Goal: Information Seeking & Learning: Learn about a topic

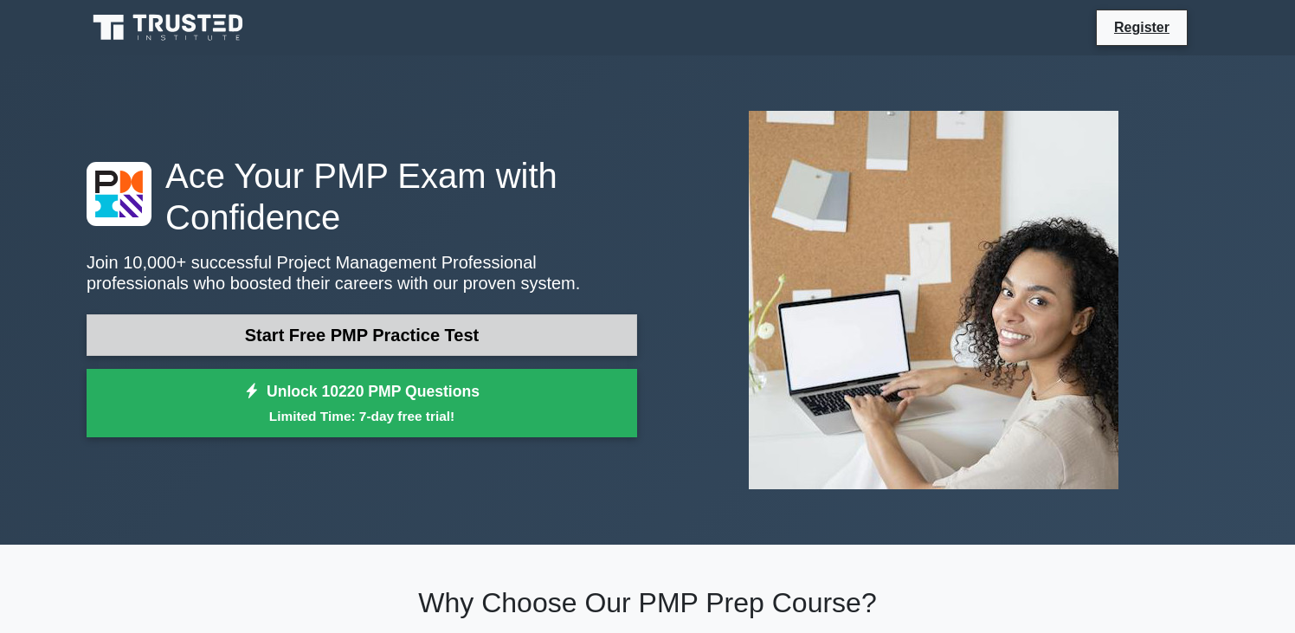
click at [369, 333] on link "Start Free PMP Practice Test" at bounding box center [362, 335] width 551 height 42
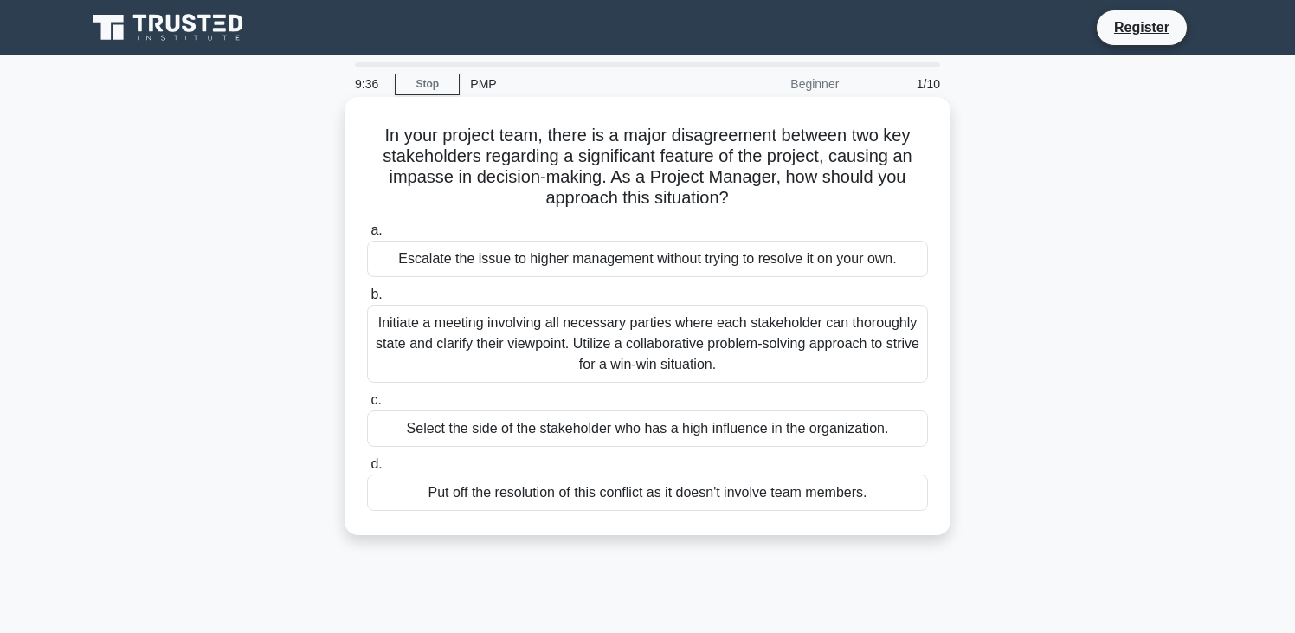
click at [545, 328] on div "Initiate a meeting involving all necessary parties where each stakeholder can t…" at bounding box center [647, 344] width 561 height 78
click at [367, 300] on input "b. Initiate a meeting involving all necessary parties where each stakeholder ca…" at bounding box center [367, 294] width 0 height 11
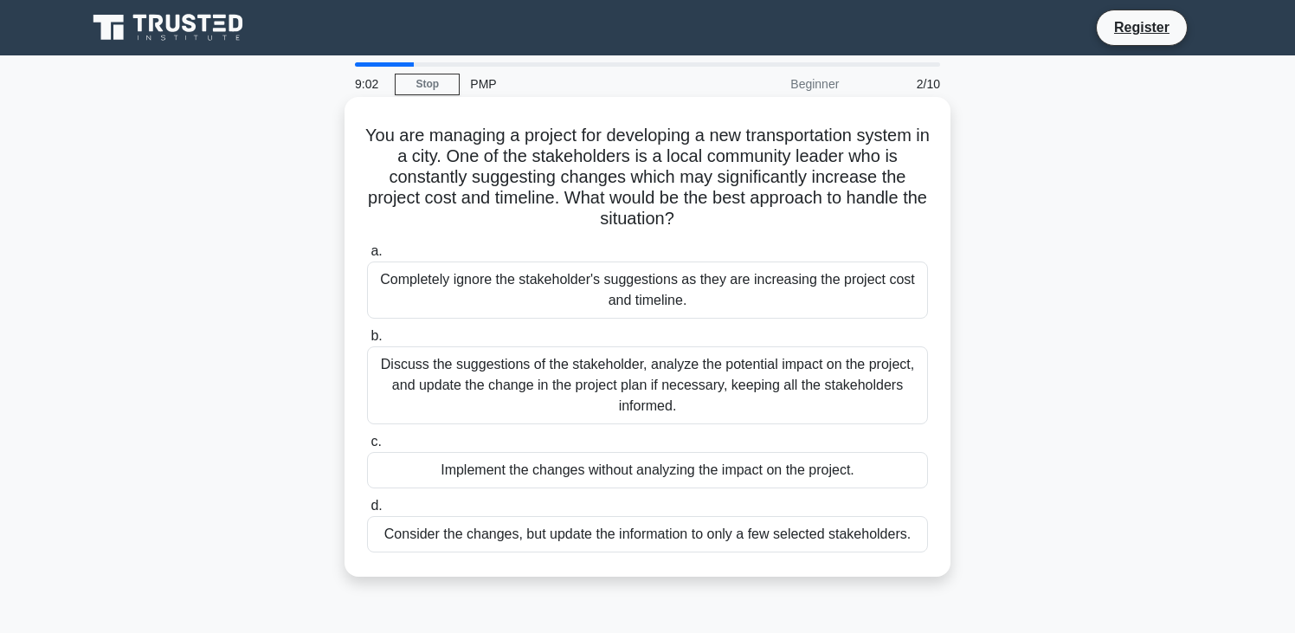
click at [642, 383] on div "Discuss the suggestions of the stakeholder, analyze the potential impact on the…" at bounding box center [647, 385] width 561 height 78
click at [367, 342] on input "b. Discuss the suggestions of the stakeholder, analyze the potential impact on …" at bounding box center [367, 336] width 0 height 11
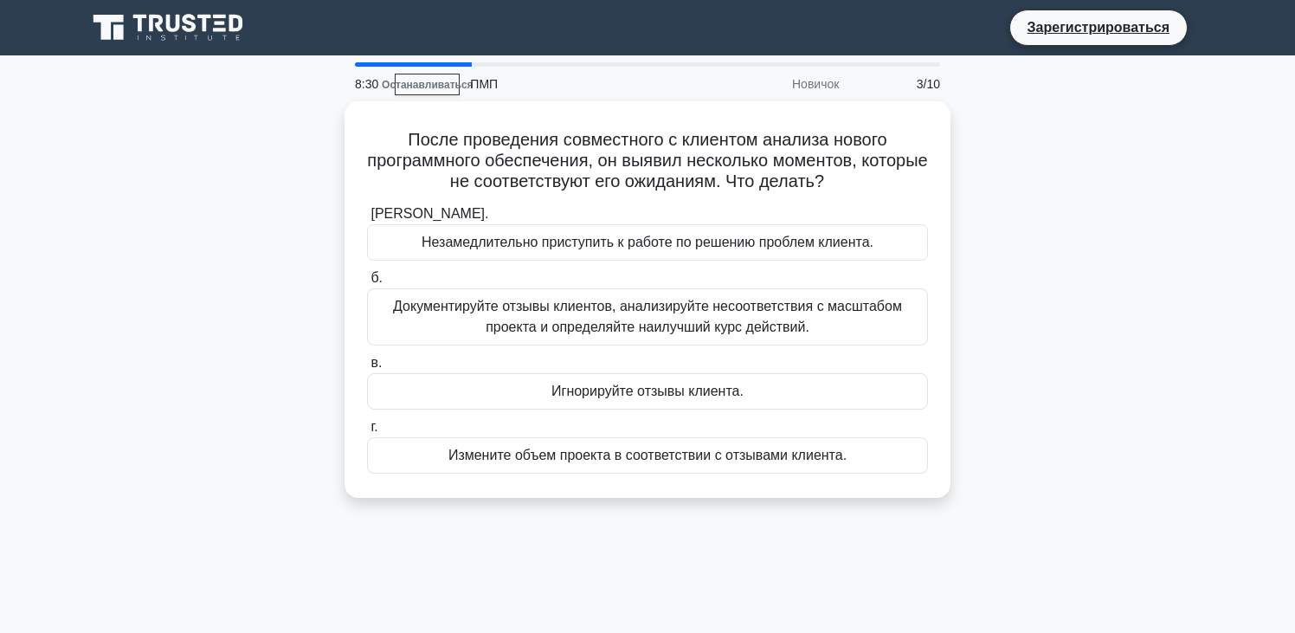
click at [1019, 249] on div "После проведения совместного с клиентом анализа нового программного обеспечения…" at bounding box center [647, 309] width 1143 height 417
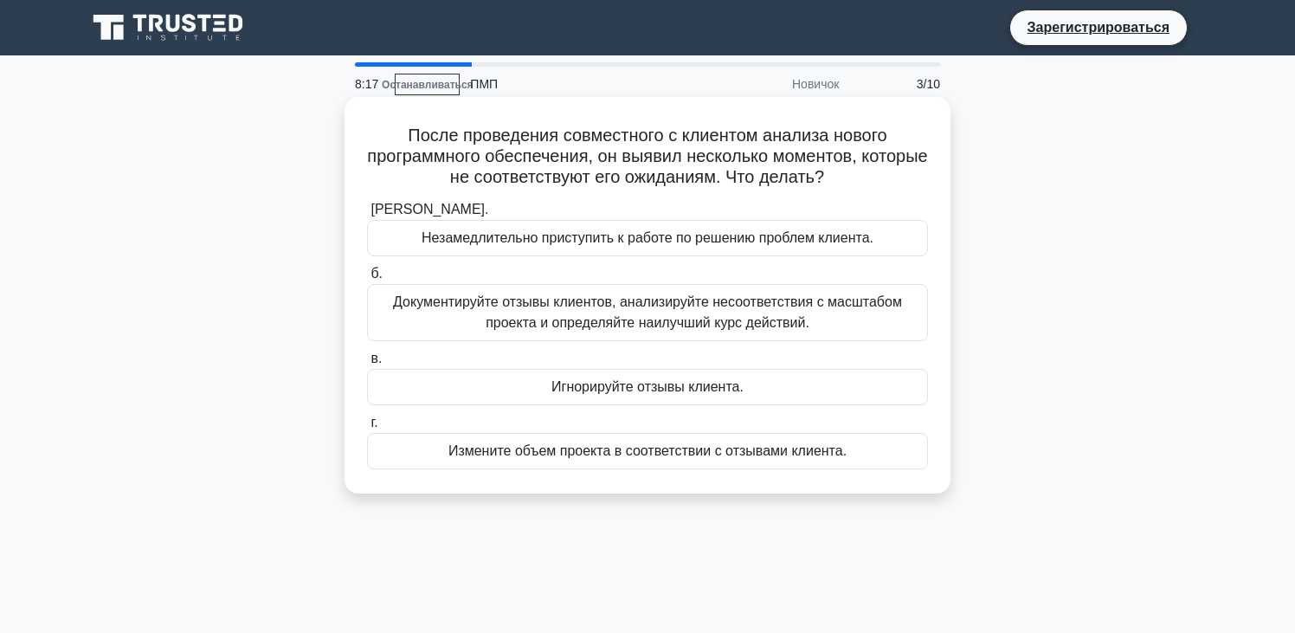
click at [719, 323] on font "Документируйте отзывы клиентов, анализируйте несоответствия с масштабом проекта…" at bounding box center [647, 312] width 509 height 36
click at [367, 280] on input "б. Документируйте отзывы клиентов, анализируйте несоответствия с масштабом прое…" at bounding box center [367, 273] width 0 height 11
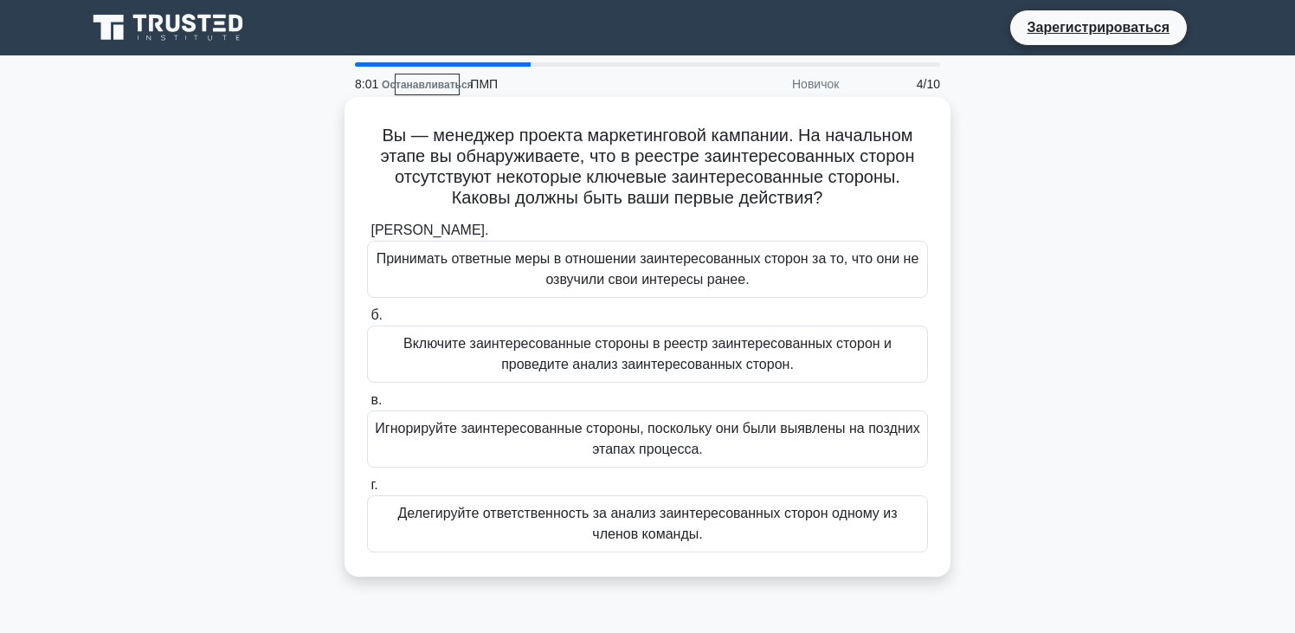
click at [727, 361] on font "Включите заинтересованные стороны в реестр заинтересованных сторон и проведите …" at bounding box center [648, 354] width 488 height 36
click at [367, 321] on input "б. Включите заинтересованные стороны в реестр заинтересованных сторон и проведи…" at bounding box center [367, 315] width 0 height 11
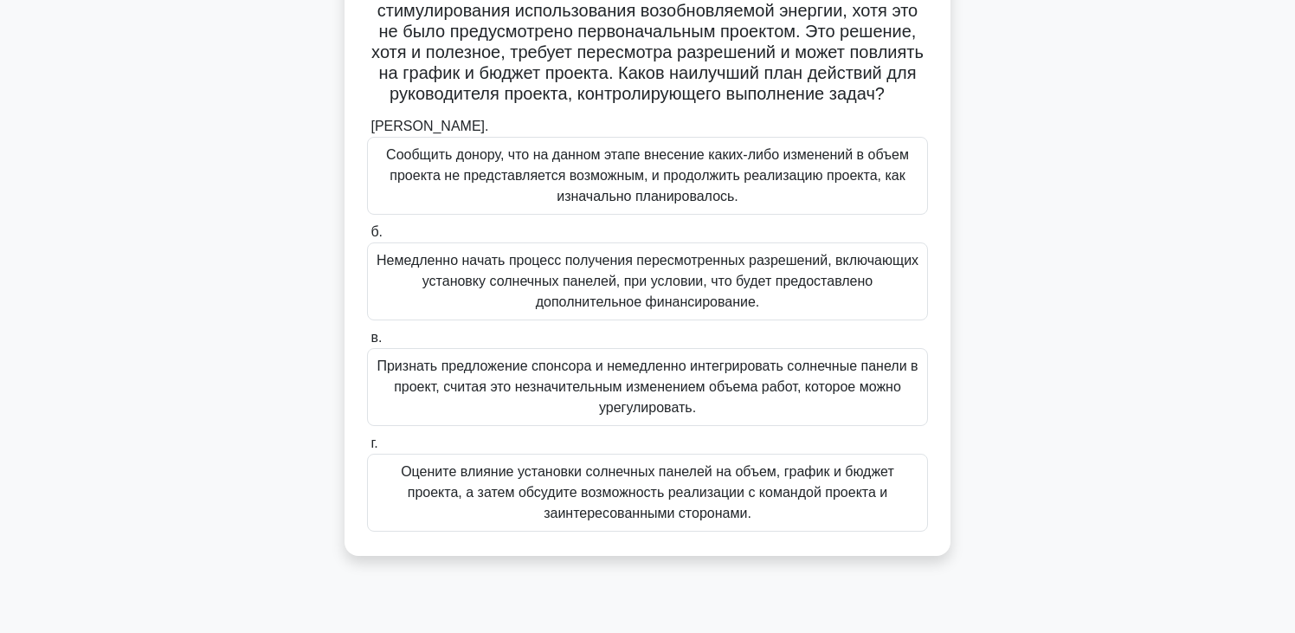
scroll to position [191, 0]
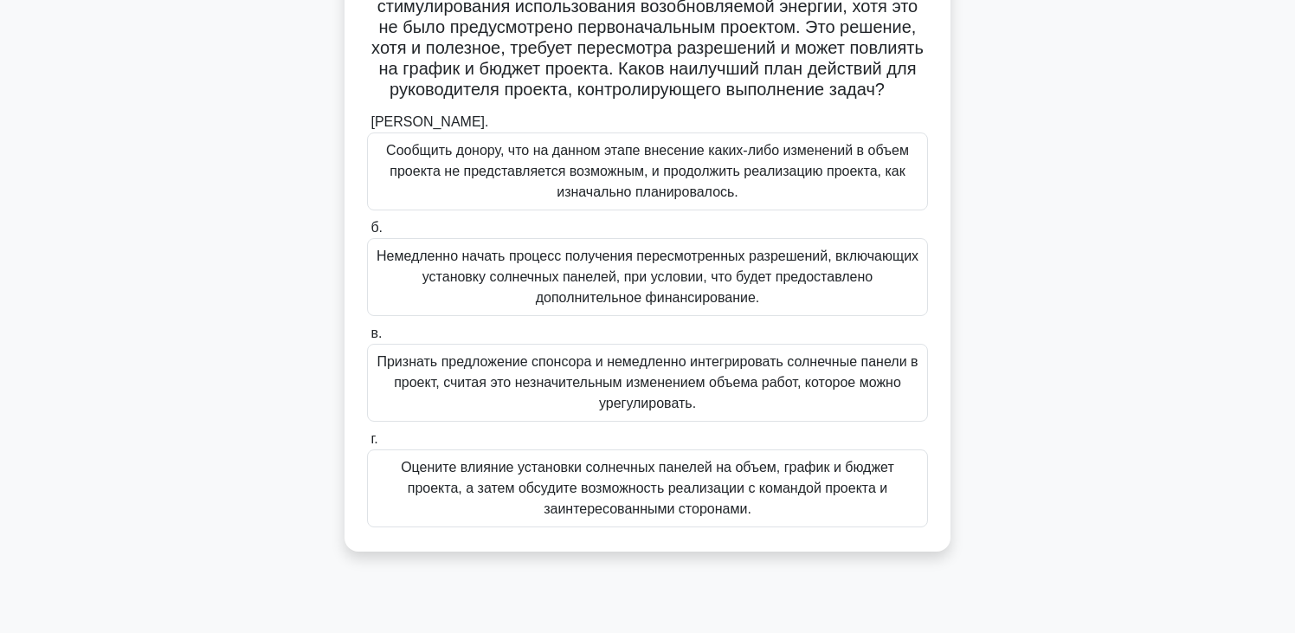
click at [741, 506] on font "Оцените влияние установки солнечных панелей на объем, график и бюджет проекта, …" at bounding box center [648, 488] width 494 height 56
click at [675, 481] on font "Оцените влияние установки солнечных панелей на объем, график и бюджет проекта, …" at bounding box center [648, 488] width 494 height 56
click at [367, 445] on input "г. Оцените влияние установки солнечных панелей на объем, график и бюджет проект…" at bounding box center [367, 439] width 0 height 11
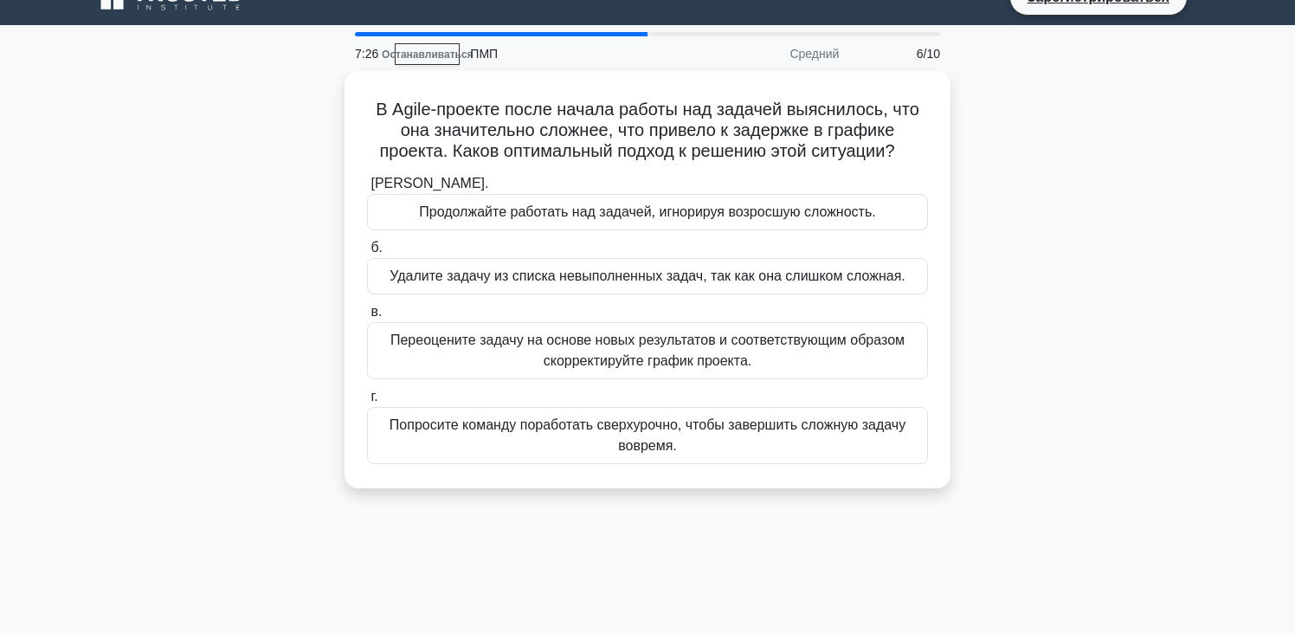
scroll to position [0, 0]
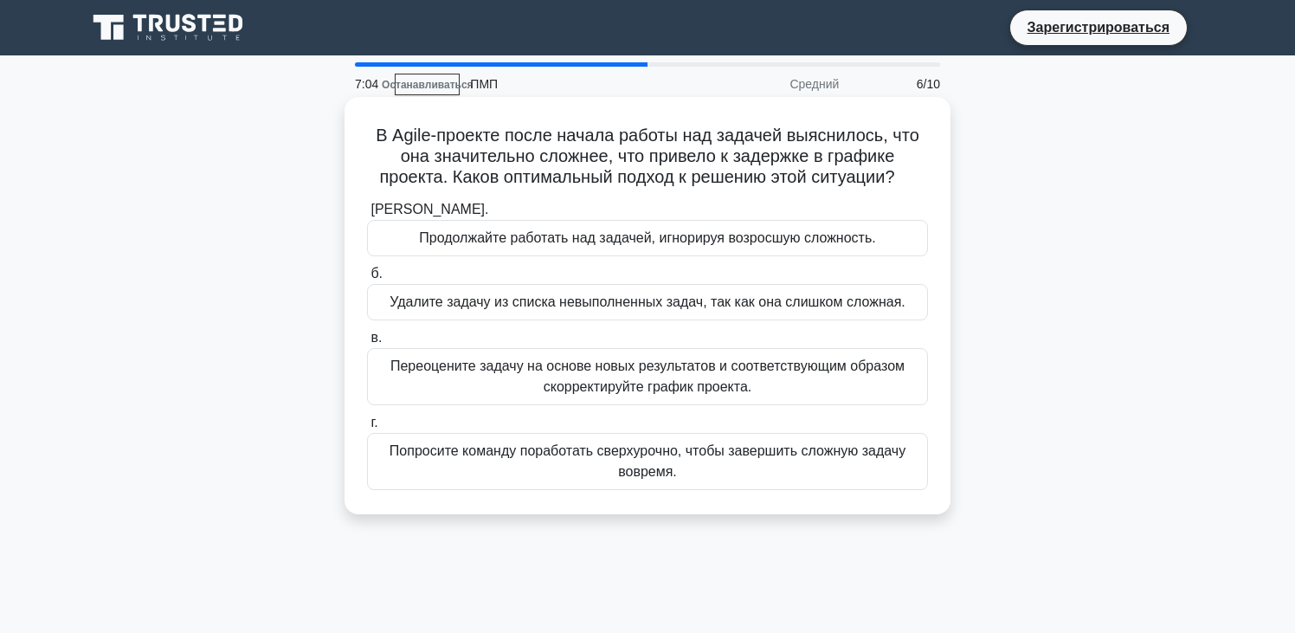
click at [685, 374] on font "Переоцените задачу на основе новых результатов и соответствующим образом скорре…" at bounding box center [648, 376] width 514 height 36
click at [367, 344] on input "в. Переоцените задачу на основе новых результатов и соответствующим образом ско…" at bounding box center [367, 338] width 0 height 11
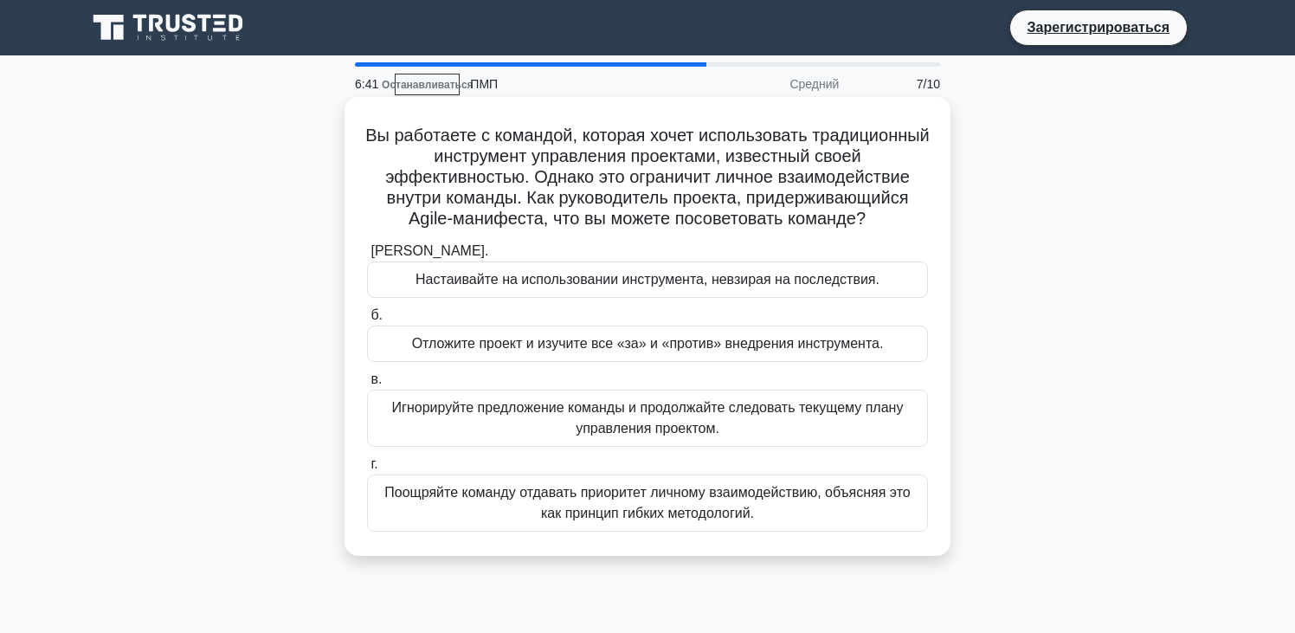
click at [680, 513] on font "Поощряйте команду отдавать приоритет личному взаимодействию, объясняя это как п…" at bounding box center [647, 503] width 526 height 36
click at [367, 470] on input "г. Поощряйте команду отдавать приоритет личному взаимодействию, объясняя это ка…" at bounding box center [367, 464] width 0 height 11
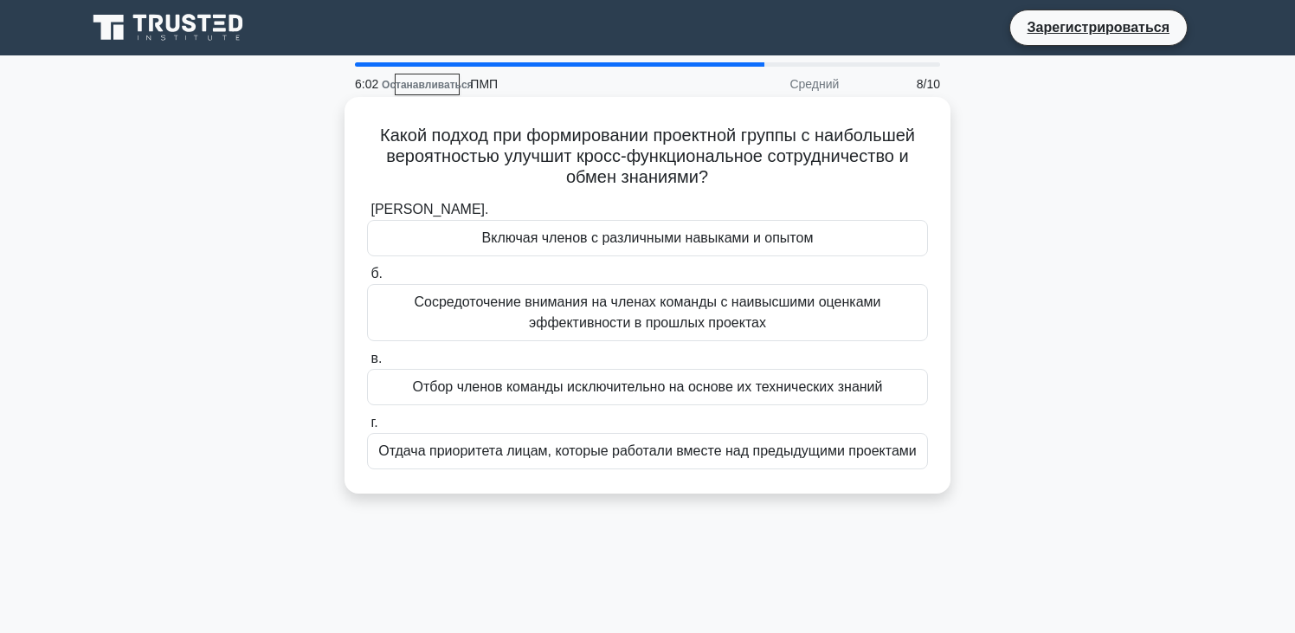
click at [694, 447] on font "Отдача приоритета лицам, которые работали вместе над предыдущими проектами" at bounding box center [647, 450] width 539 height 15
click at [367, 429] on input "г. Отдача приоритета лицам, которые работали вместе над предыдущими проектами" at bounding box center [367, 422] width 0 height 11
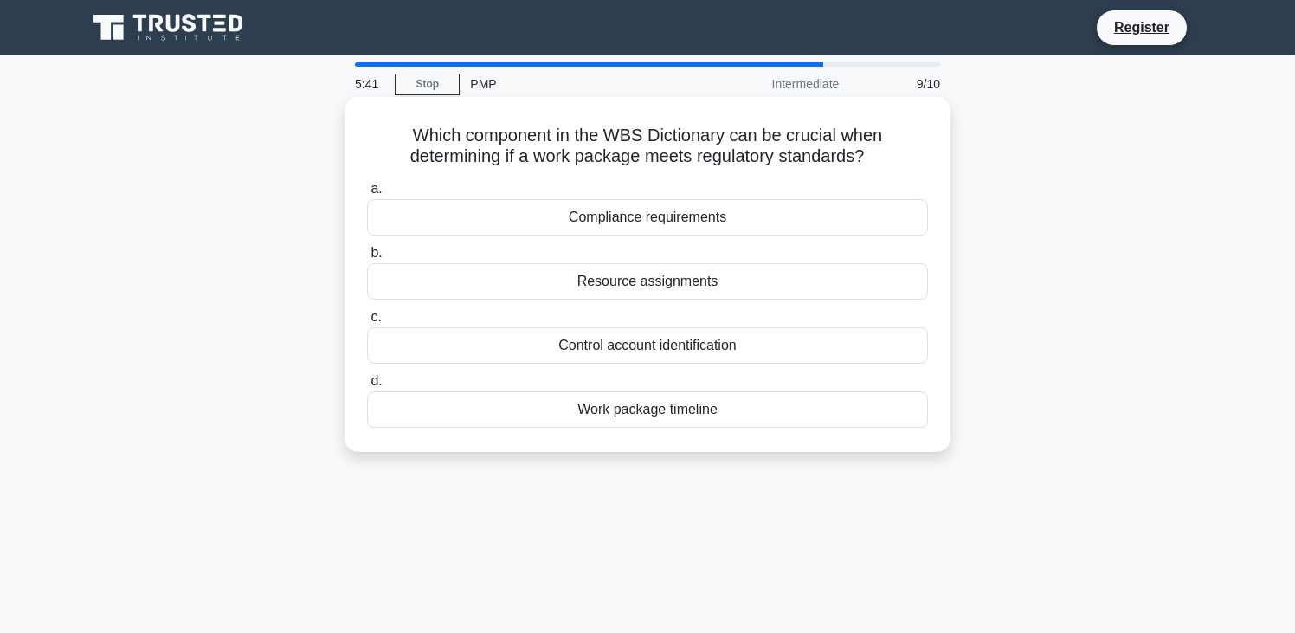
click at [715, 221] on div "Compliance requirements" at bounding box center [647, 217] width 561 height 36
click at [367, 195] on input "a. Compliance requirements" at bounding box center [367, 189] width 0 height 11
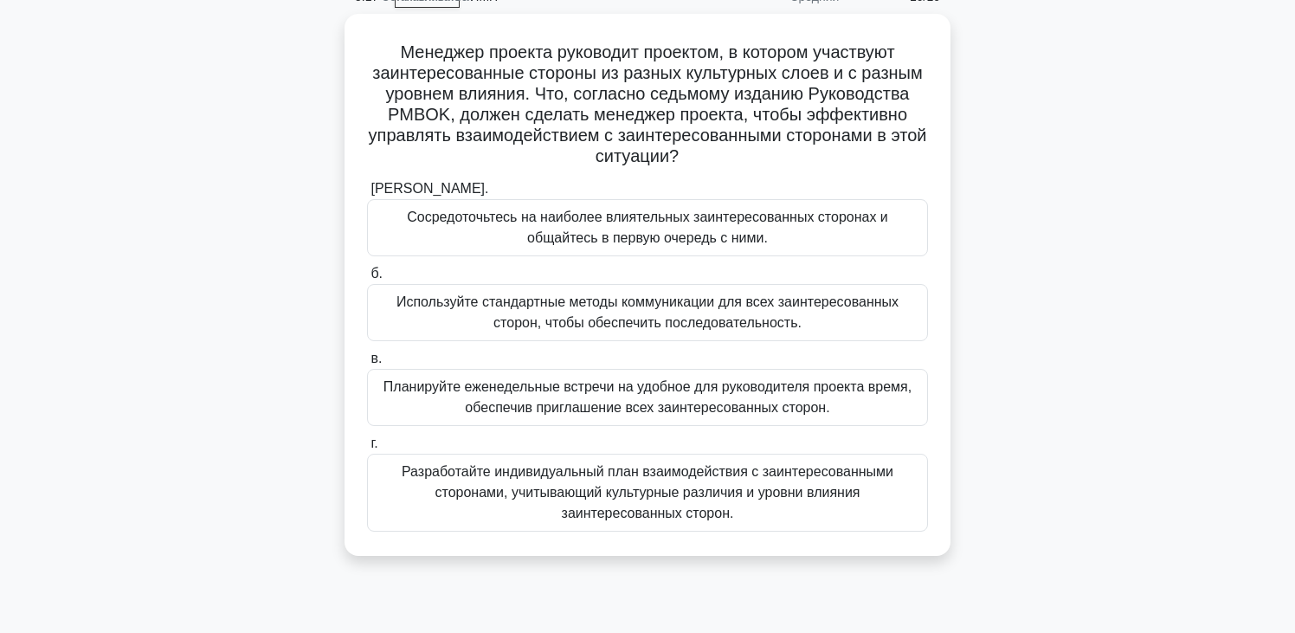
scroll to position [110, 0]
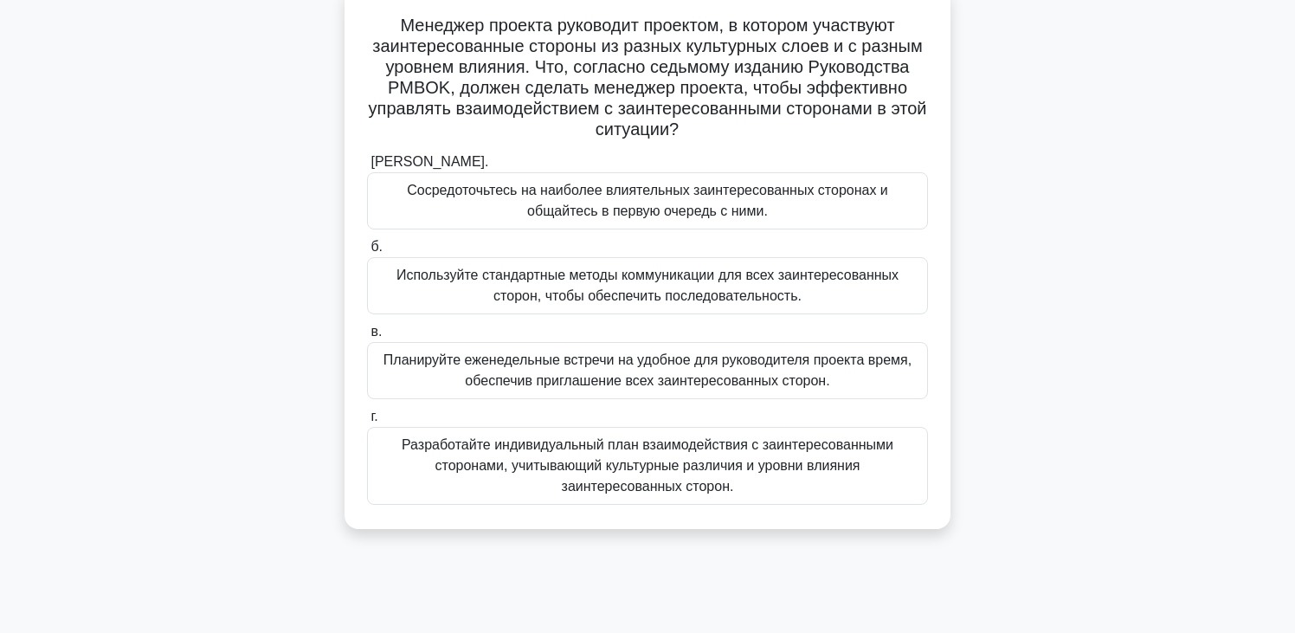
click at [788, 464] on font "Разработайте индивидуальный план взаимодействия с заинтересованными сторонами, …" at bounding box center [648, 465] width 492 height 56
click at [367, 423] on input "г. Разработайте индивидуальный план взаимодействия с заинтересованными сторонам…" at bounding box center [367, 416] width 0 height 11
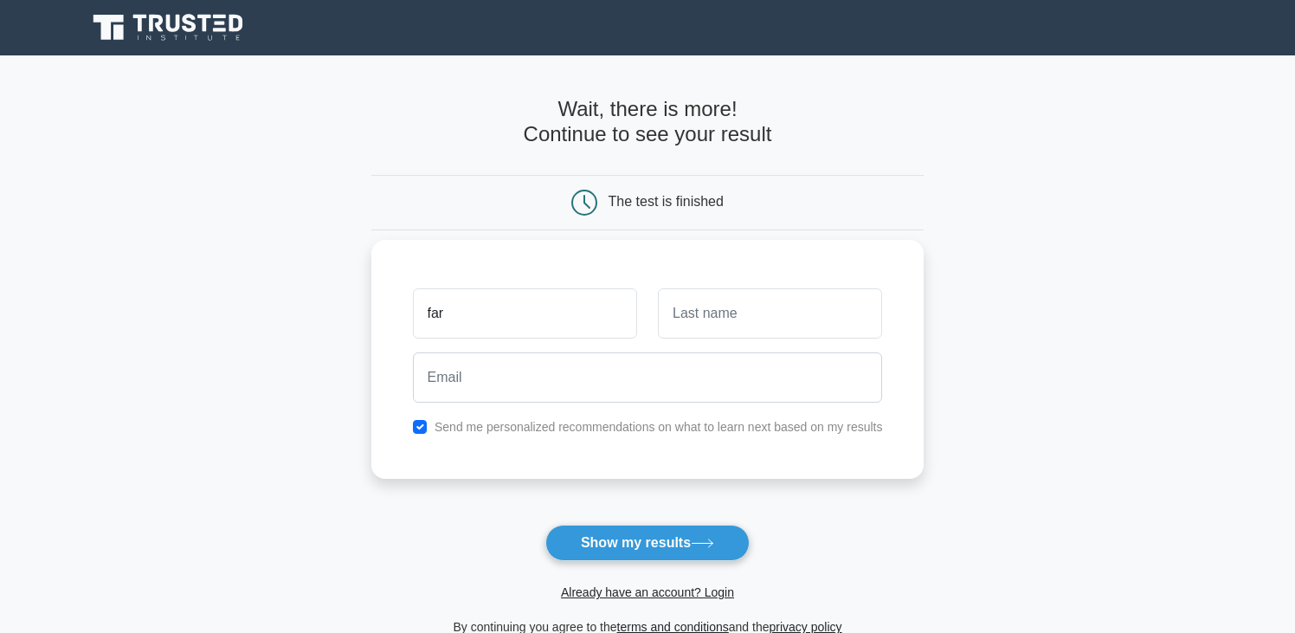
type input "Faridun"
click at [713, 326] on input "text" at bounding box center [770, 313] width 224 height 50
type input "Ismoilzoda"
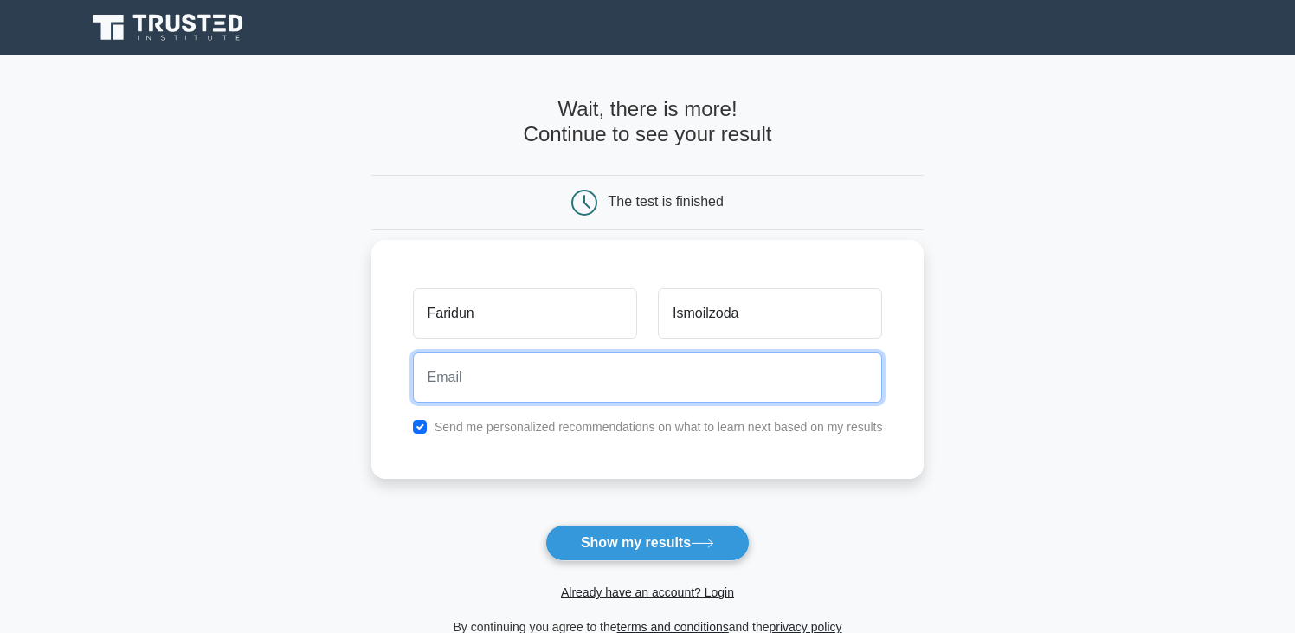
click at [681, 397] on input "email" at bounding box center [648, 377] width 470 height 50
type input "[EMAIL_ADDRESS][DOMAIN_NAME]"
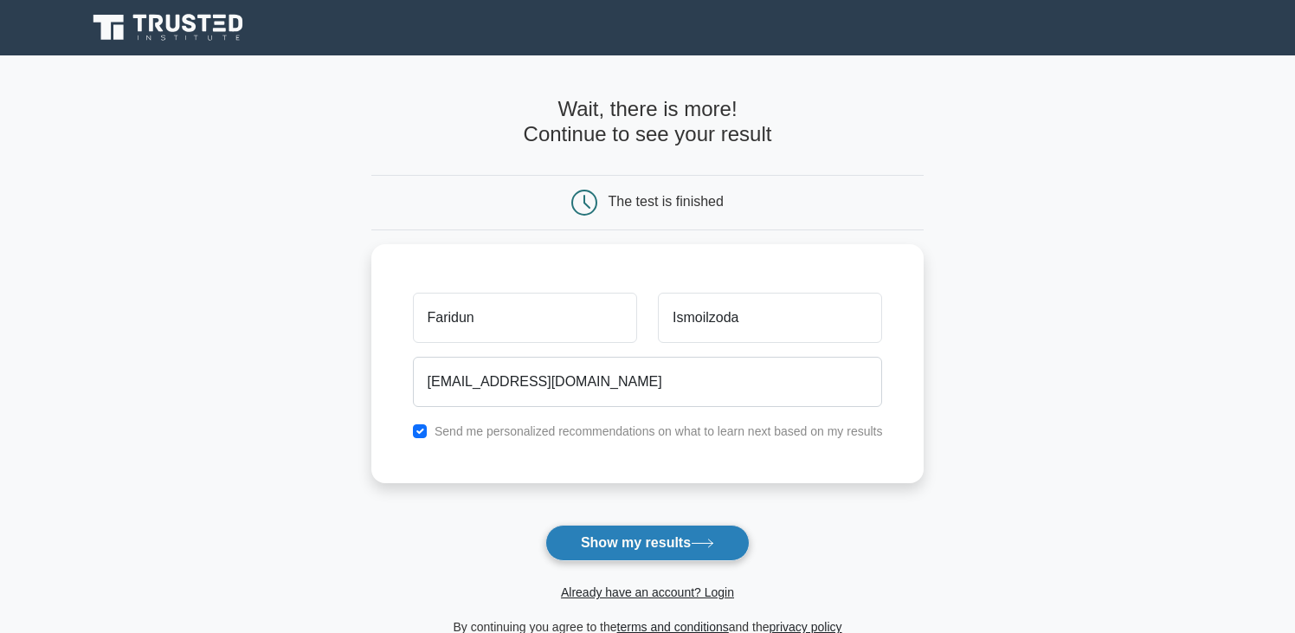
click at [654, 549] on button "Show my results" at bounding box center [648, 543] width 204 height 36
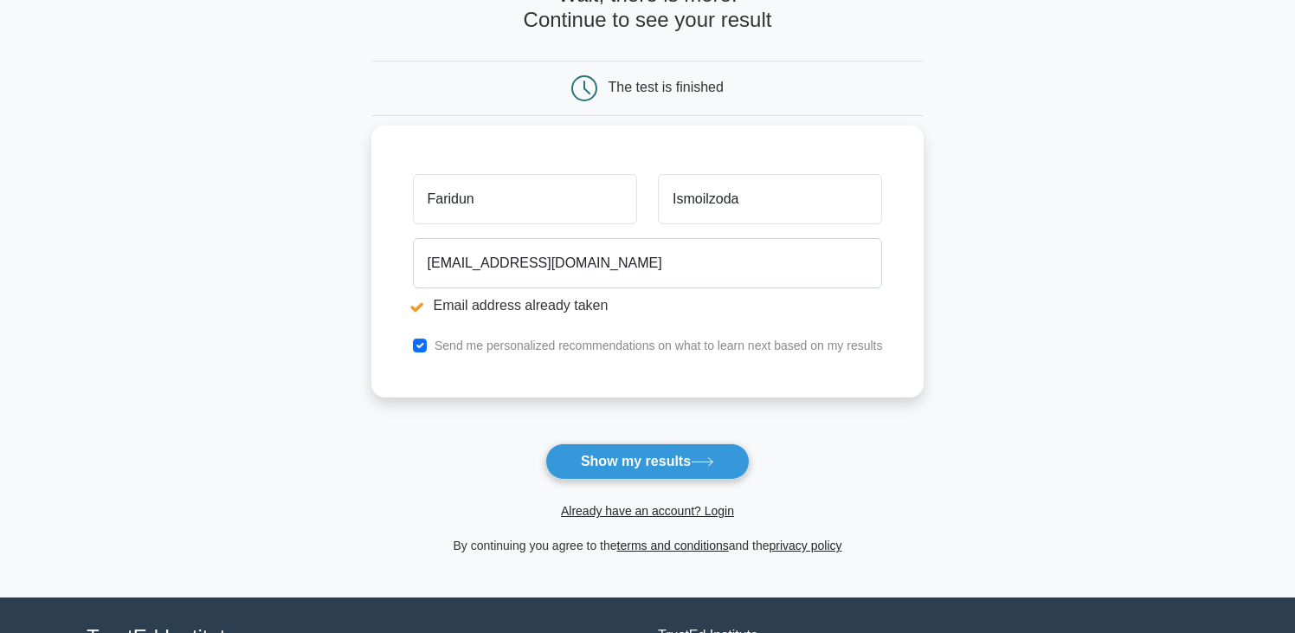
scroll to position [192, 0]
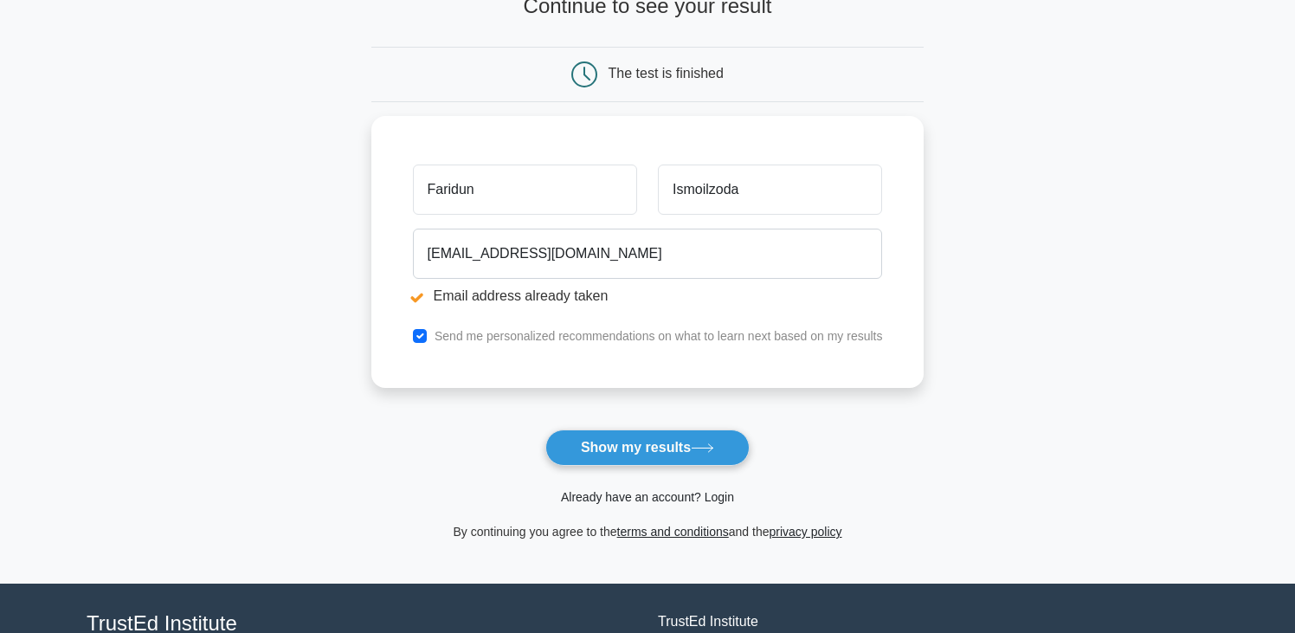
click at [645, 501] on link "Already have an account? Login" at bounding box center [647, 497] width 173 height 14
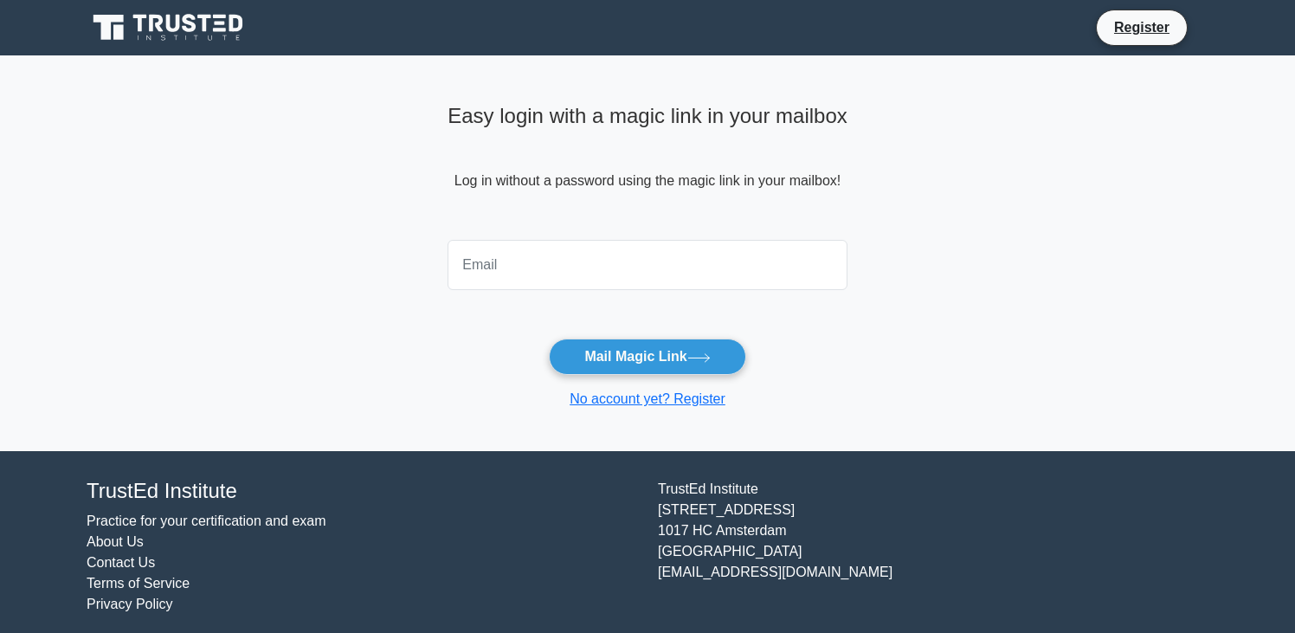
click at [572, 294] on div at bounding box center [647, 265] width 421 height 64
click at [566, 274] on input "email" at bounding box center [648, 265] width 400 height 50
type input "faridun.ismoilzoda@gmail.com"
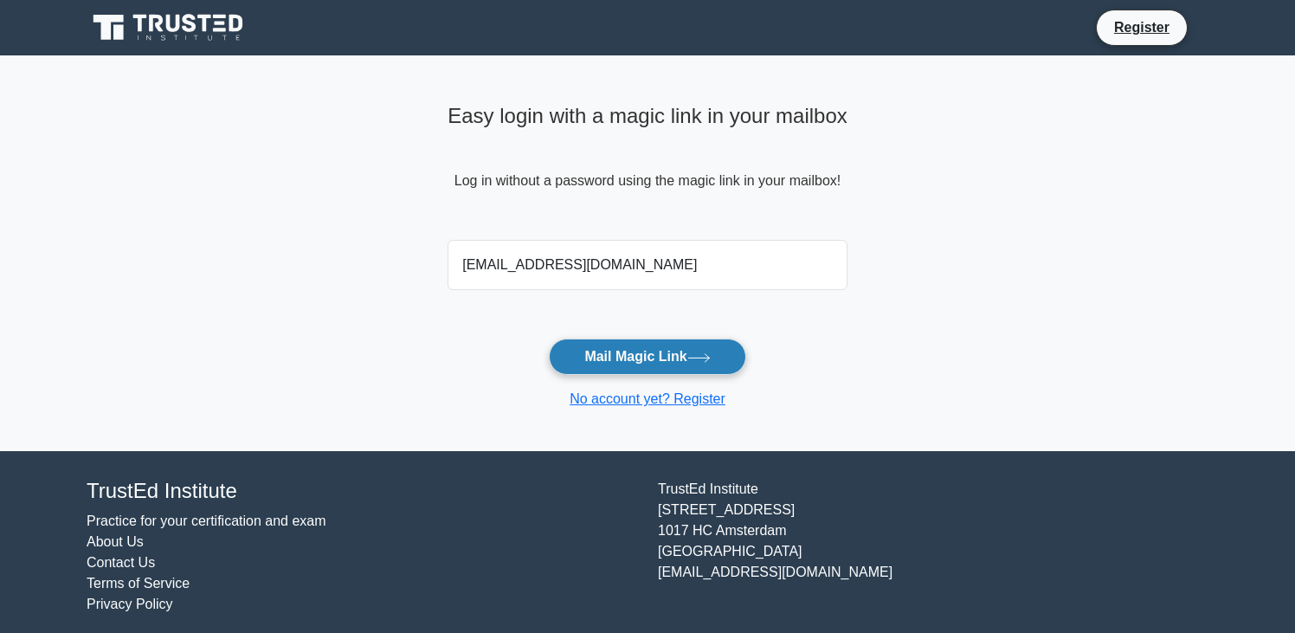
click at [642, 361] on button "Mail Magic Link" at bounding box center [647, 357] width 197 height 36
